Goal: Find specific page/section: Find specific page/section

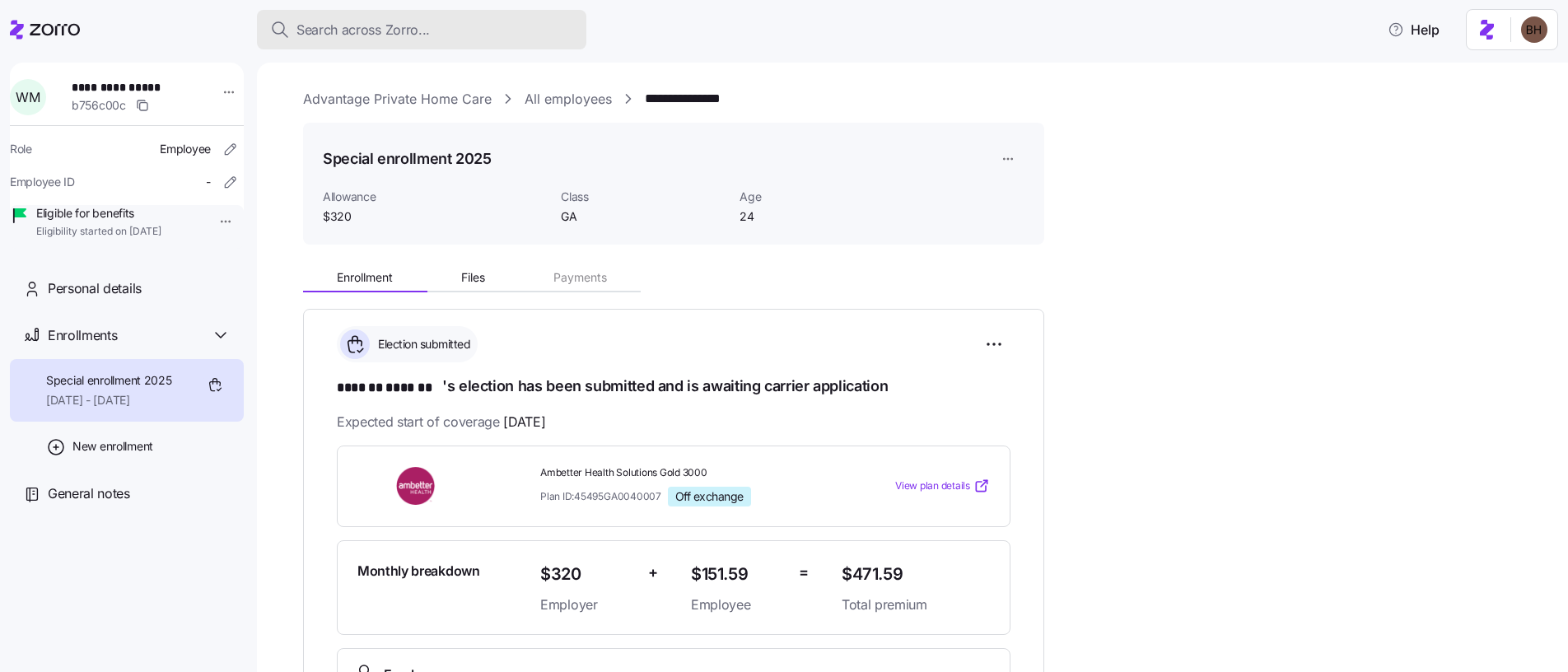
drag, startPoint x: 0, startPoint y: 0, endPoint x: 333, endPoint y: 26, distance: 334.0
click at [333, 26] on span "Search across Zorro..." at bounding box center [363, 30] width 133 height 21
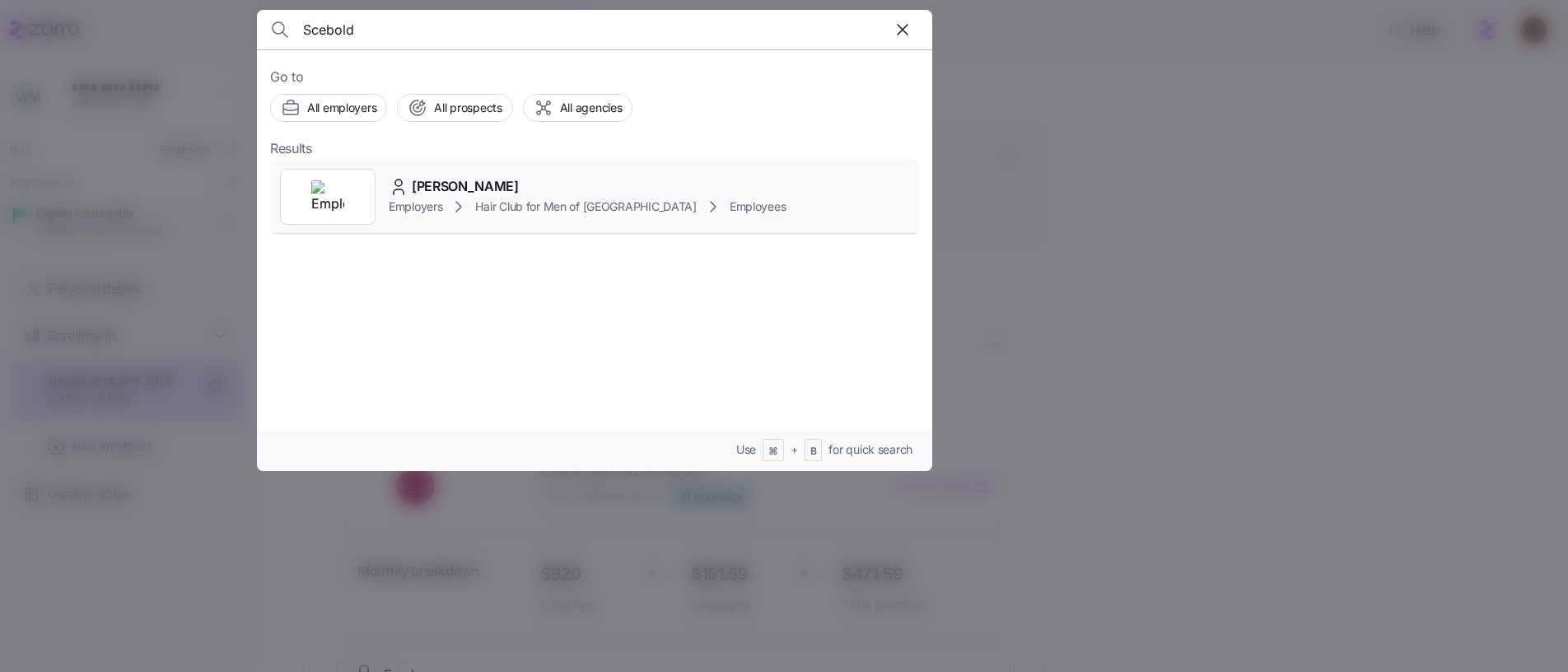
type input "Scebold"
click at [465, 192] on span "[PERSON_NAME]" at bounding box center [465, 186] width 107 height 21
